Goal: Task Accomplishment & Management: Use online tool/utility

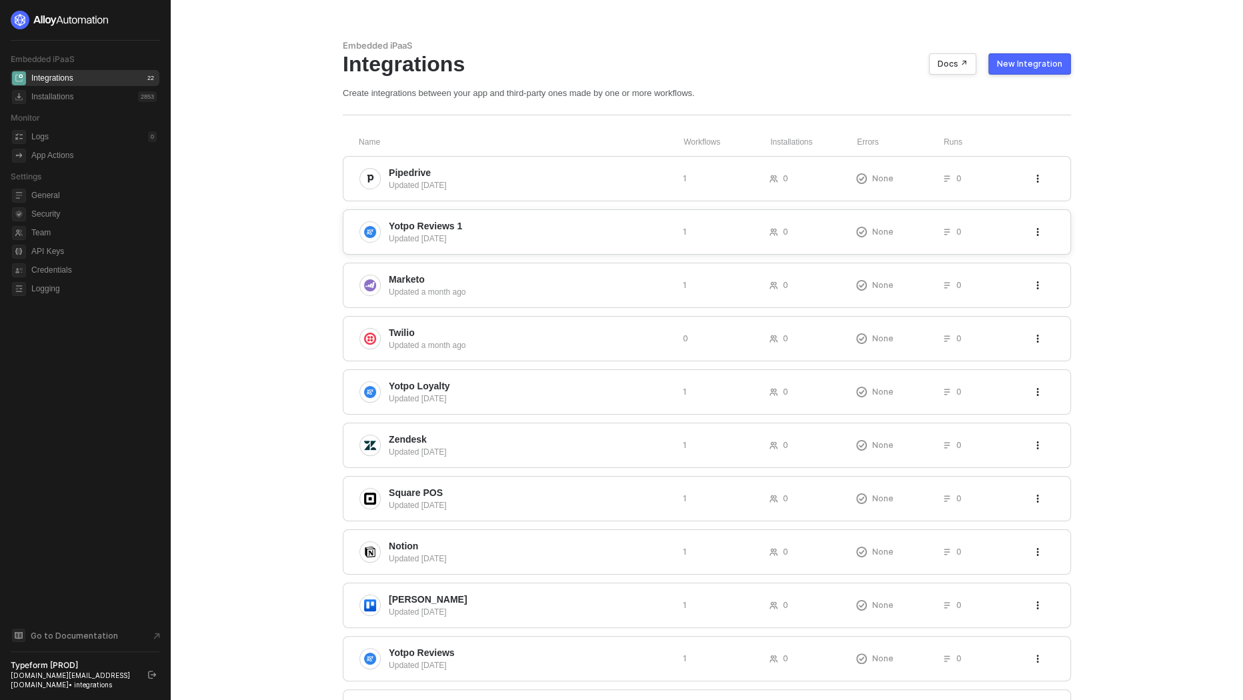
click at [489, 233] on div "Updated [DATE]" at bounding box center [530, 239] width 283 height 12
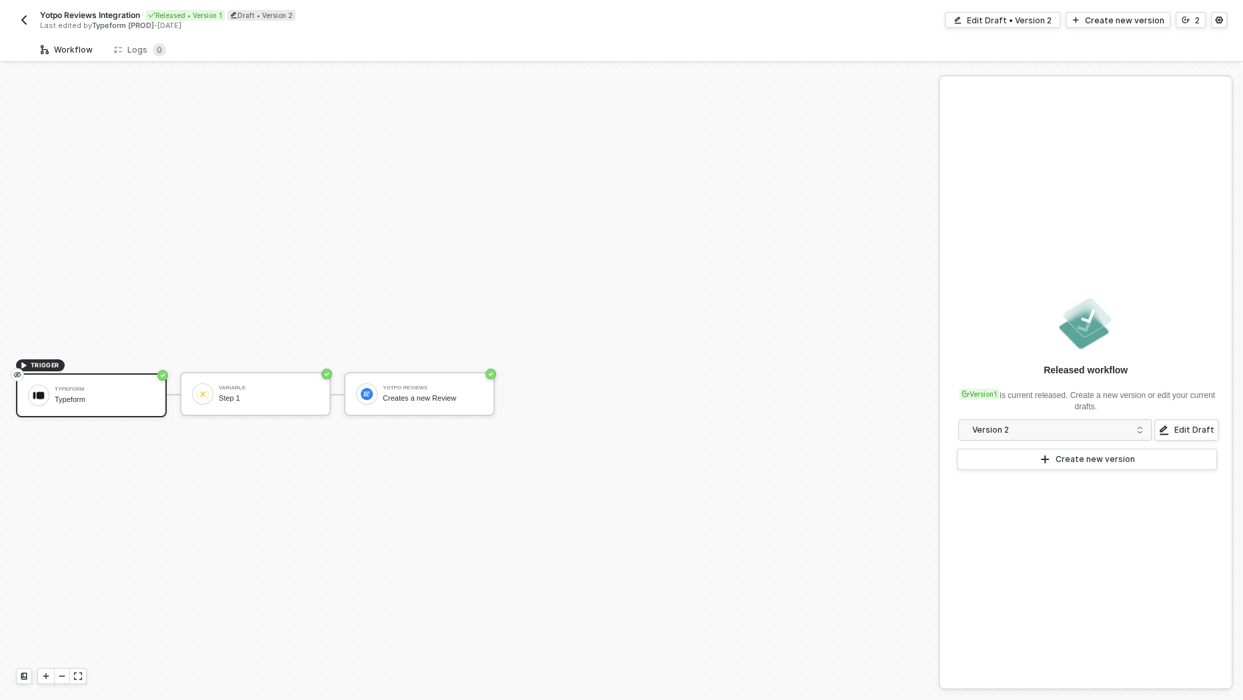
scroll to position [24, 0]
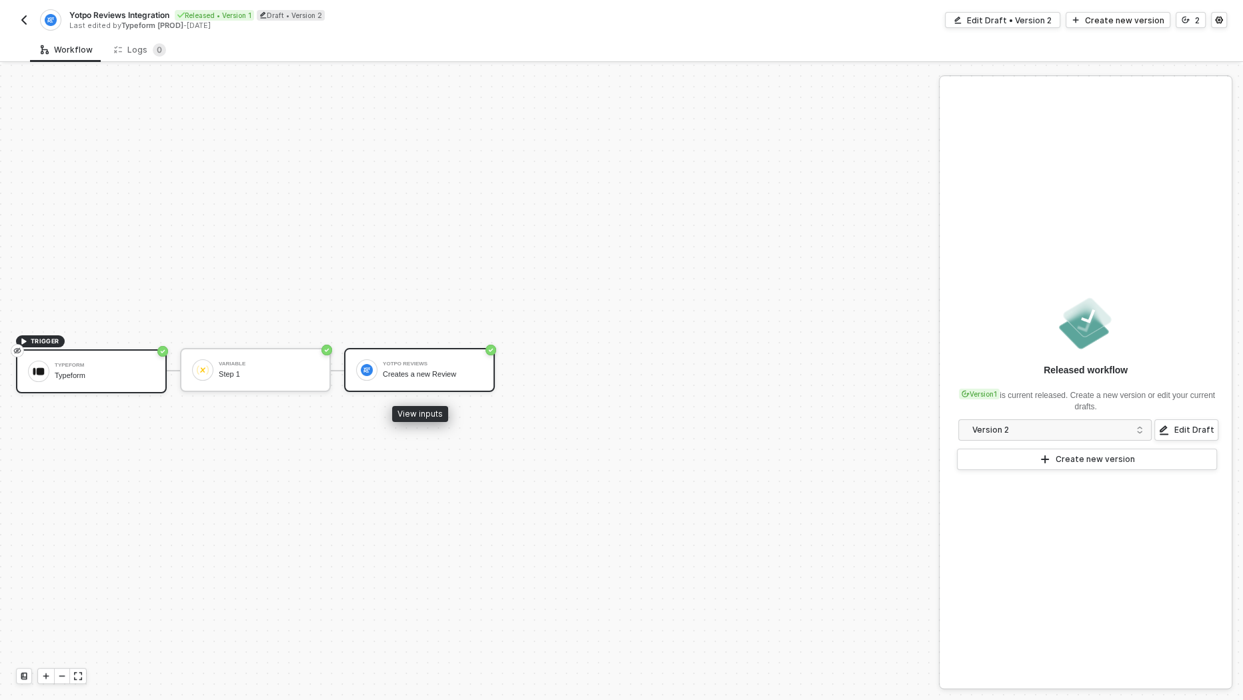
click at [410, 364] on div "Yotpo Reviews" at bounding box center [433, 363] width 100 height 5
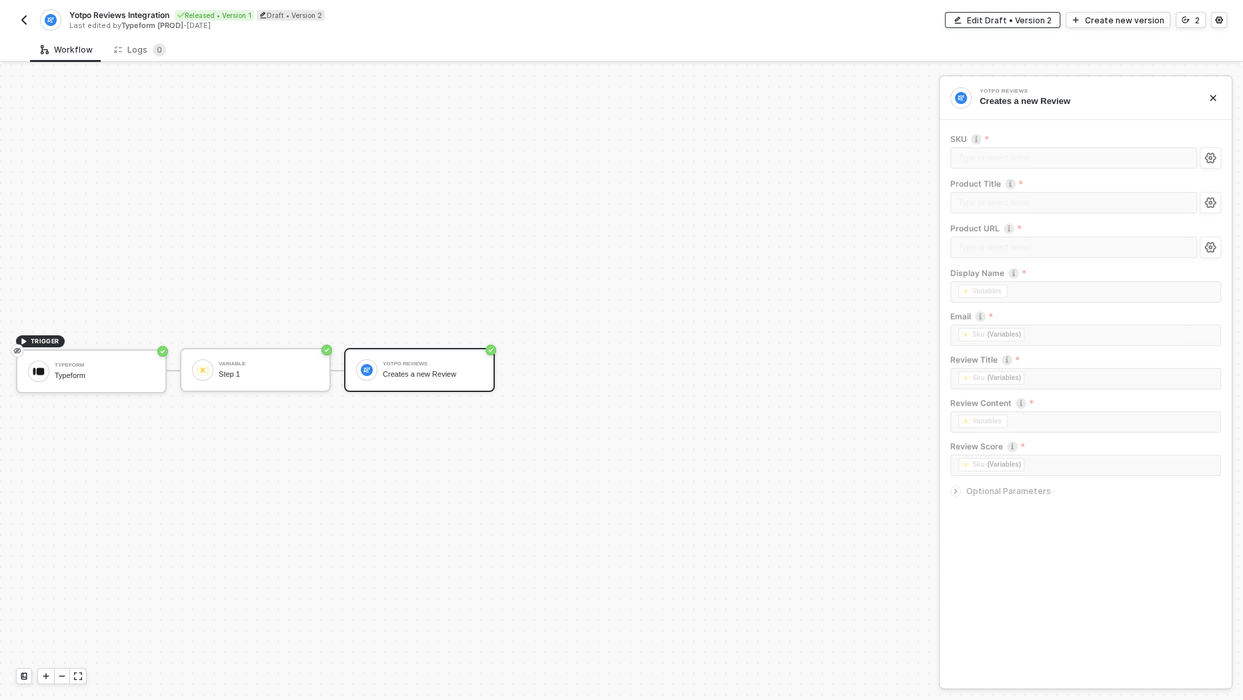
click at [1024, 21] on div "Edit Draft • Version 2" at bounding box center [1009, 20] width 85 height 11
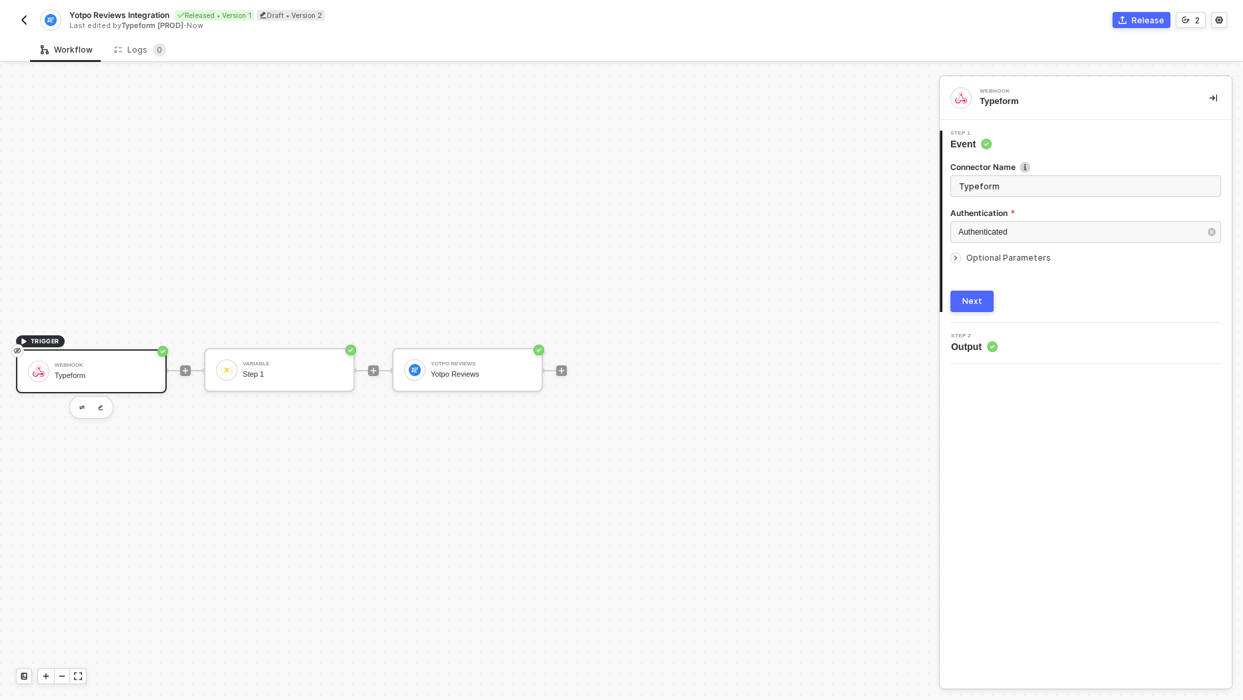
click at [982, 301] on button "Next" at bounding box center [971, 301] width 43 height 21
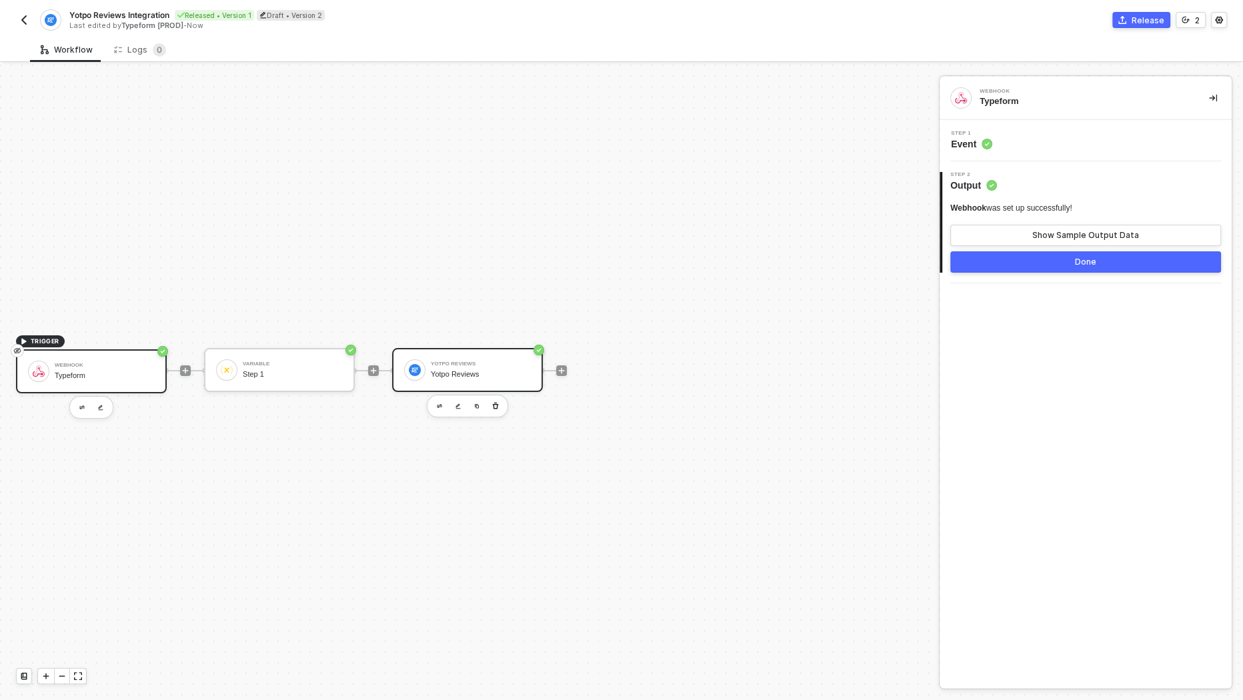
click at [443, 363] on div "Yotpo Reviews" at bounding box center [481, 363] width 100 height 5
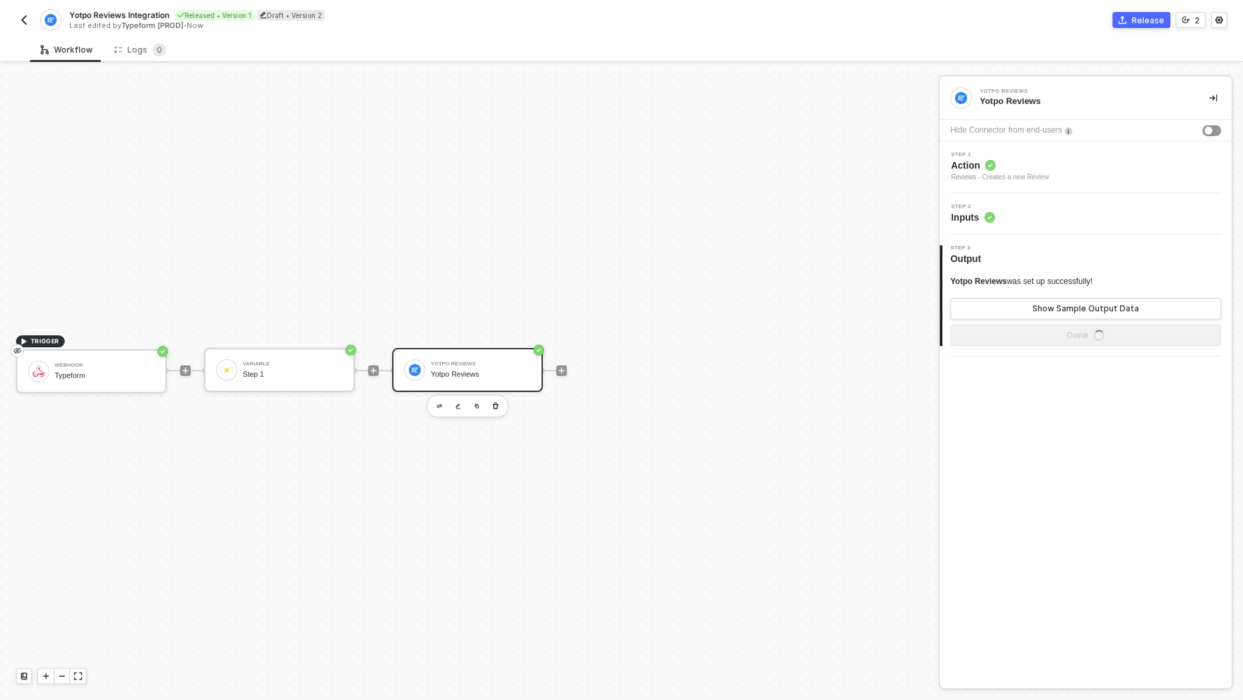
click at [1021, 179] on div "Reviews - Creates a new Review" at bounding box center [1000, 177] width 98 height 11
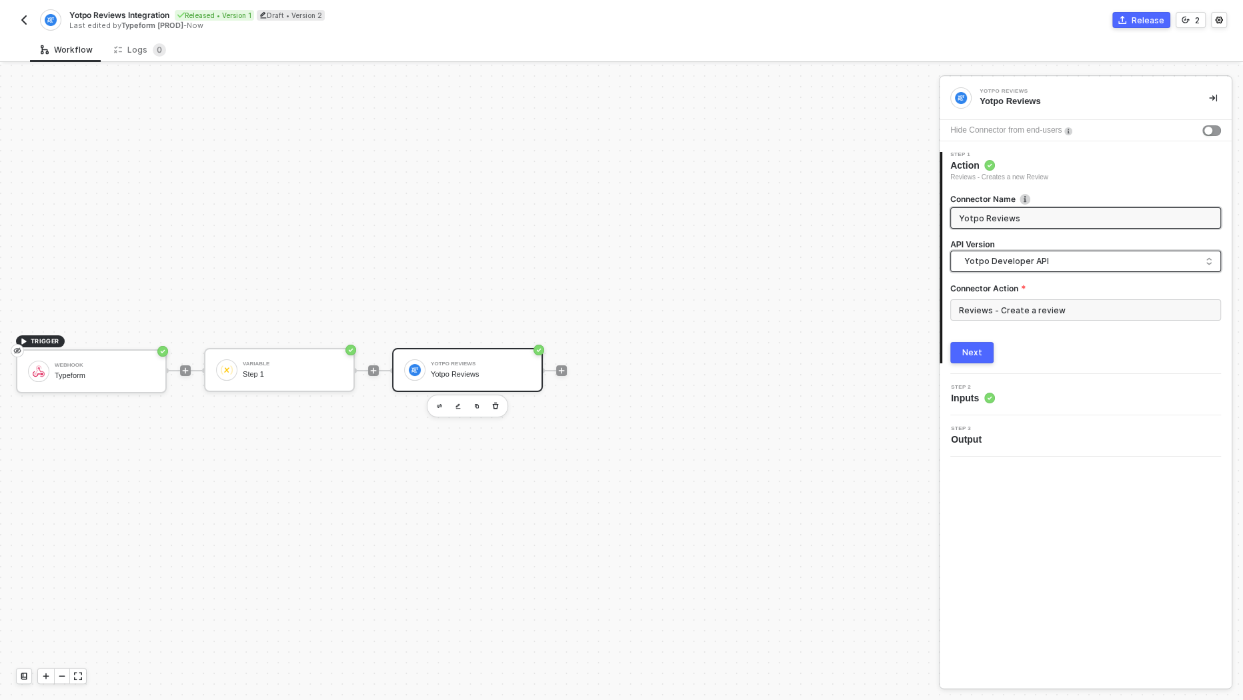
click at [1044, 270] on input "search" at bounding box center [1085, 261] width 253 height 21
click at [1016, 319] on div "Yotpo UGC API" at bounding box center [1085, 318] width 249 height 13
click at [1047, 261] on span "Yotpo UGC API" at bounding box center [1088, 261] width 248 height 15
click at [1029, 291] on div "Yotpo Developer API" at bounding box center [1085, 291] width 249 height 13
click at [1029, 310] on input "Reviews - Create a review" at bounding box center [1085, 309] width 271 height 21
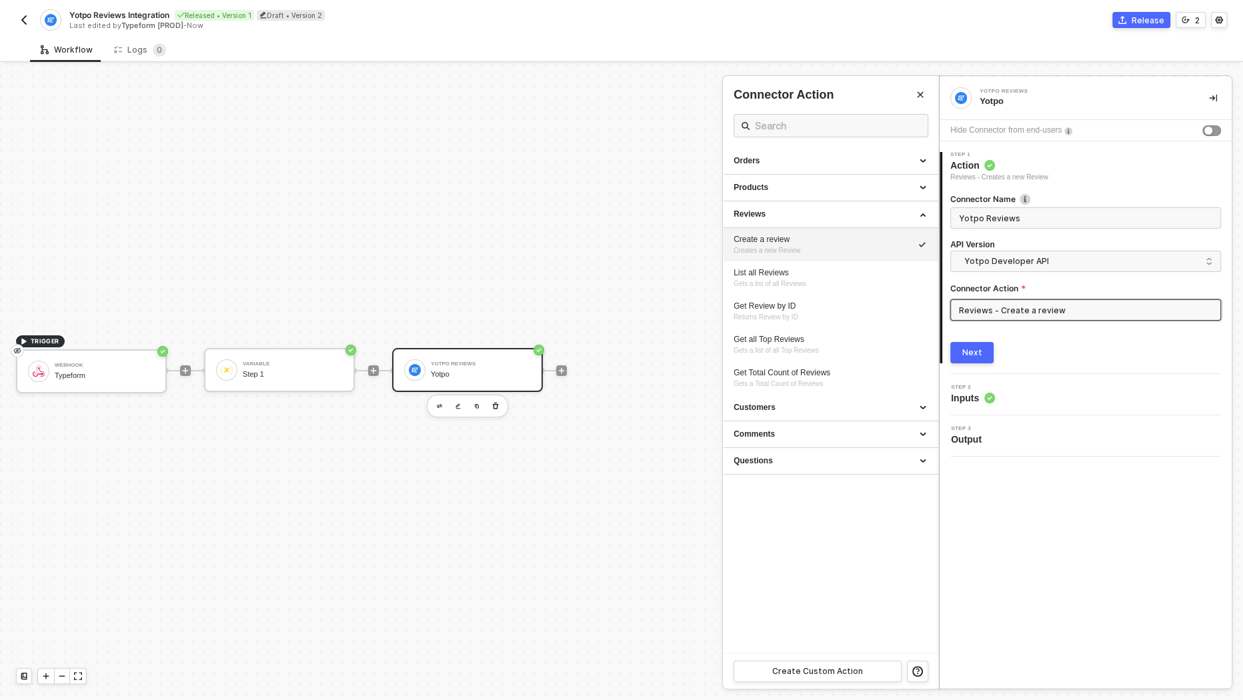
click at [836, 248] on div "Create a review Creates a new Review" at bounding box center [830, 245] width 194 height 22
click at [985, 354] on button "Next" at bounding box center [971, 352] width 43 height 21
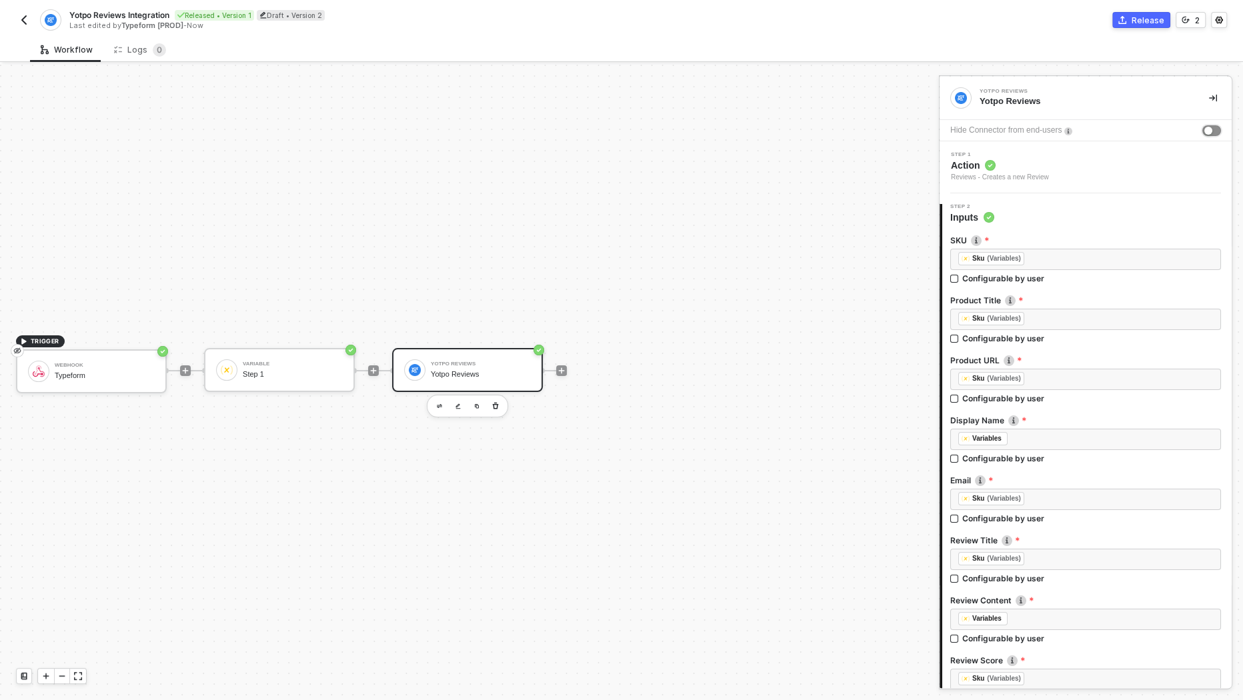
click at [1212, 131] on button "button" at bounding box center [1211, 130] width 19 height 11
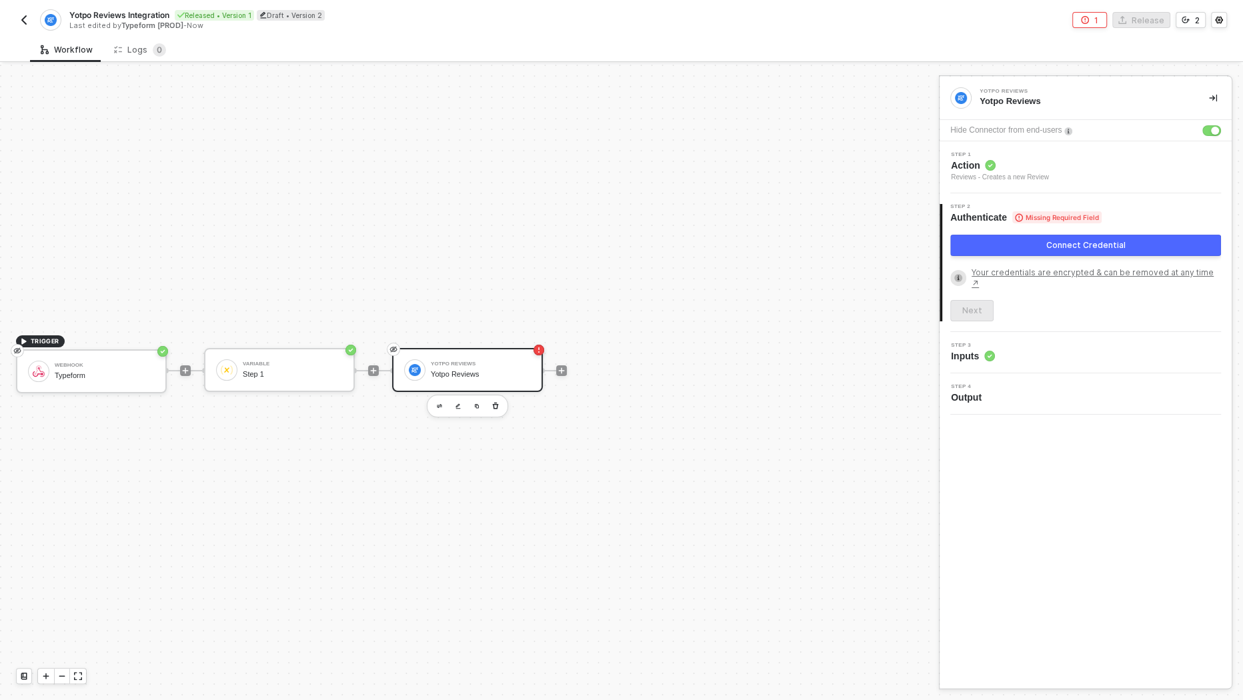
click at [1103, 242] on div "Connect Credential" at bounding box center [1085, 245] width 79 height 11
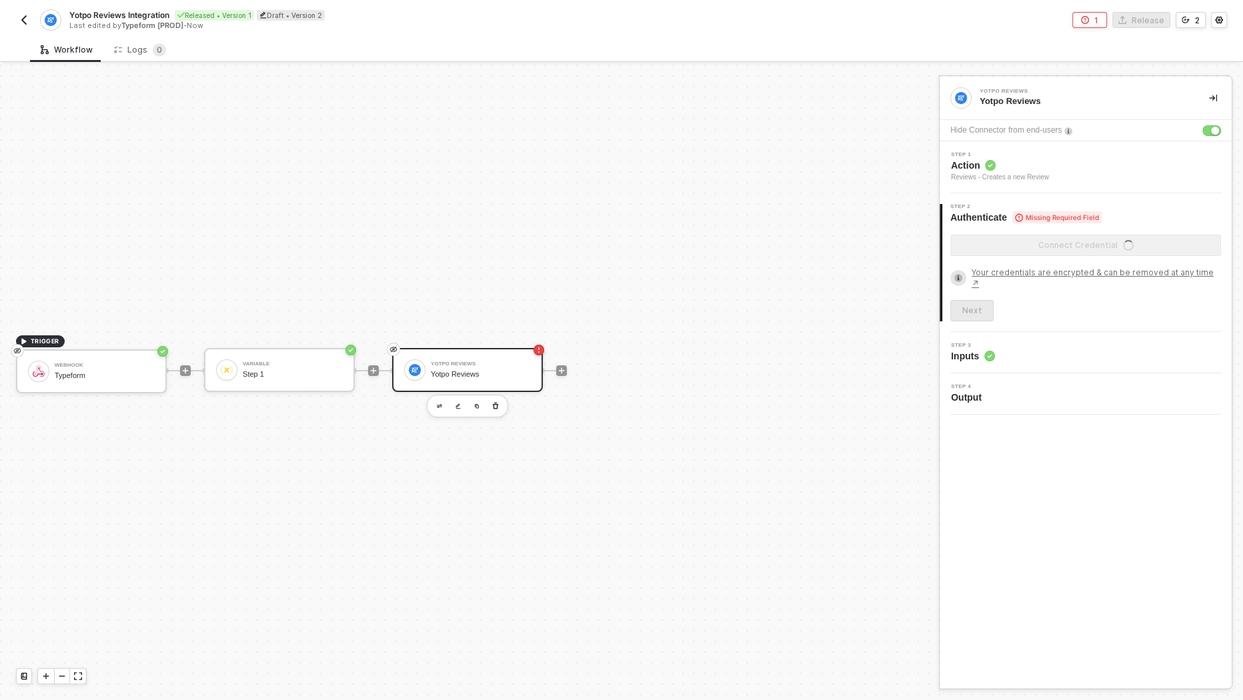
click at [1149, 212] on div "Step 2 Authenticate Missing Required Field" at bounding box center [1086, 214] width 289 height 20
